Goal: Find specific page/section: Find specific page/section

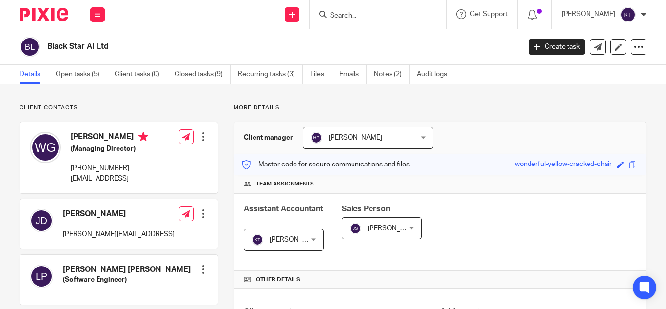
scroll to position [38, 0]
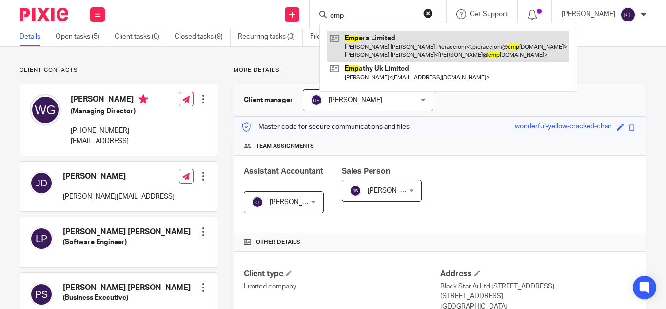
type input "emp"
click at [385, 39] on link at bounding box center [448, 46] width 242 height 30
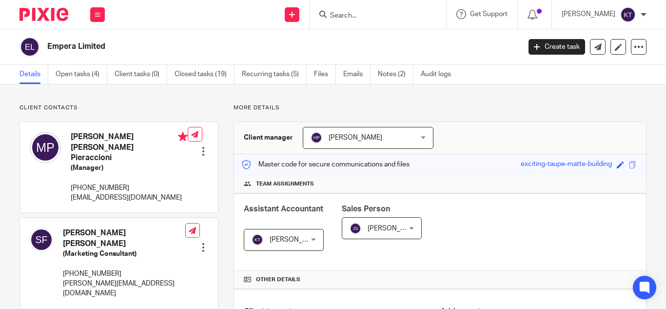
scroll to position [357, 0]
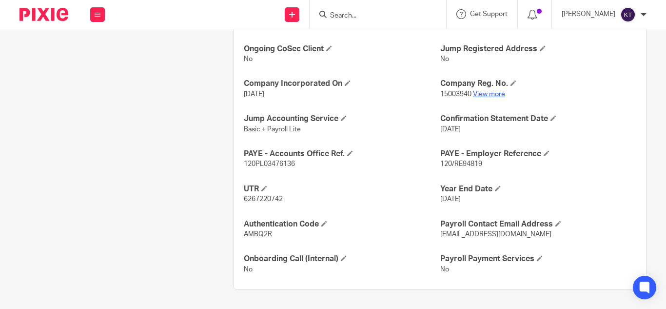
click at [488, 95] on link "View more" at bounding box center [489, 94] width 32 height 7
